Goal: Check status: Check status

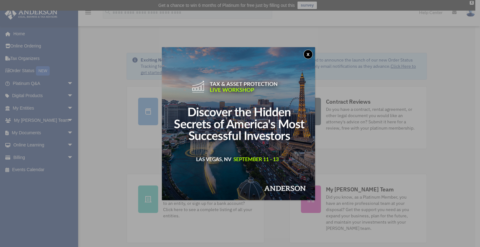
click at [90, 77] on div "x" at bounding box center [240, 123] width 480 height 247
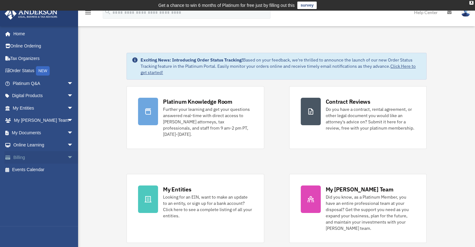
click at [67, 155] on span "arrow_drop_down" at bounding box center [73, 157] width 12 height 13
click at [52, 170] on link "$ Open Invoices" at bounding box center [46, 170] width 74 height 13
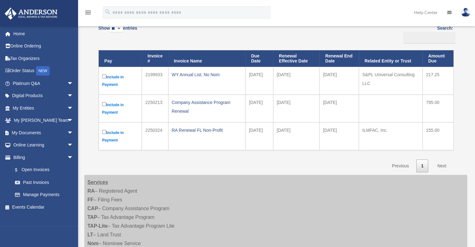
scroll to position [31, 0]
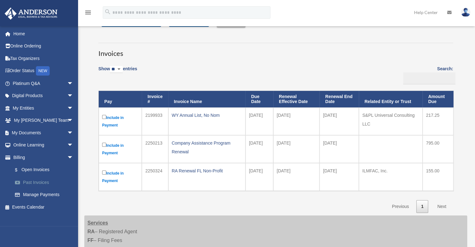
click at [41, 181] on link "Past Invoices" at bounding box center [46, 182] width 74 height 12
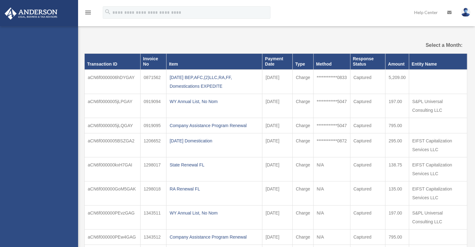
select select
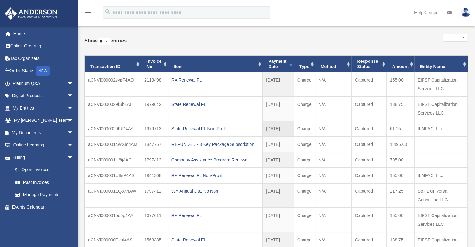
scroll to position [94, 0]
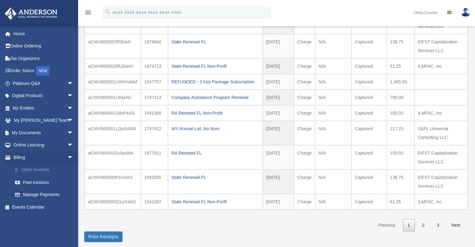
click at [34, 171] on link "$ Open Invoices" at bounding box center [46, 170] width 74 height 13
